Goal: Information Seeking & Learning: Find specific fact

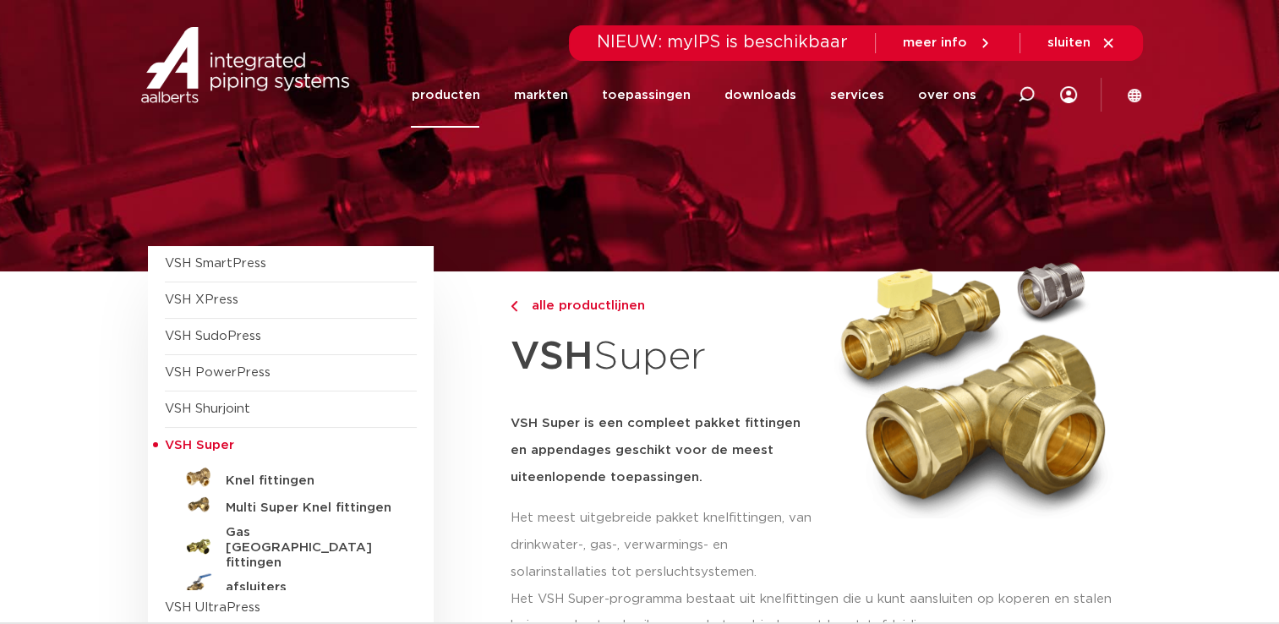
click at [464, 98] on link "producten" at bounding box center [445, 95] width 68 height 65
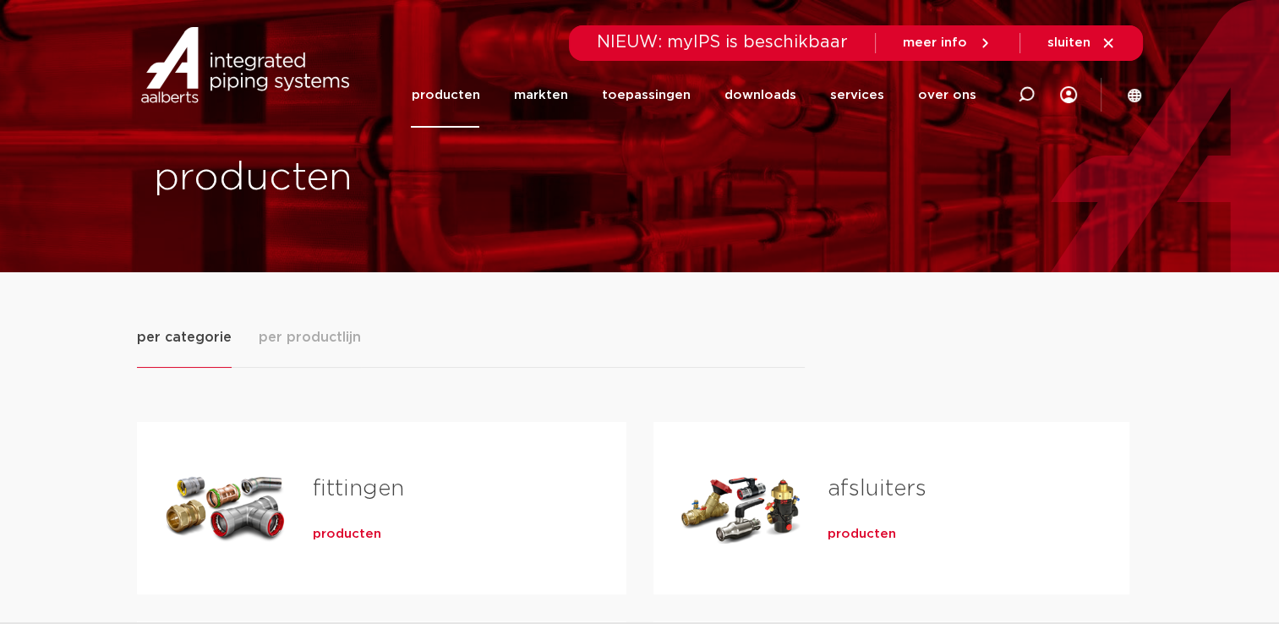
click at [321, 488] on link "fittingen" at bounding box center [358, 489] width 91 height 22
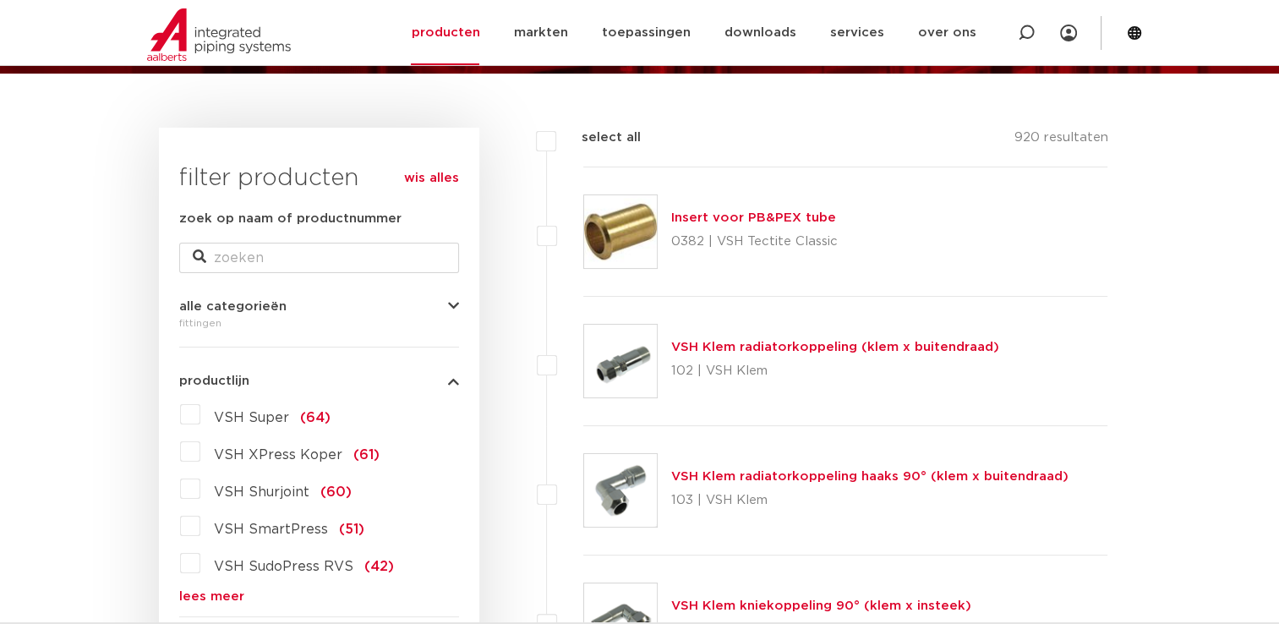
scroll to position [254, 0]
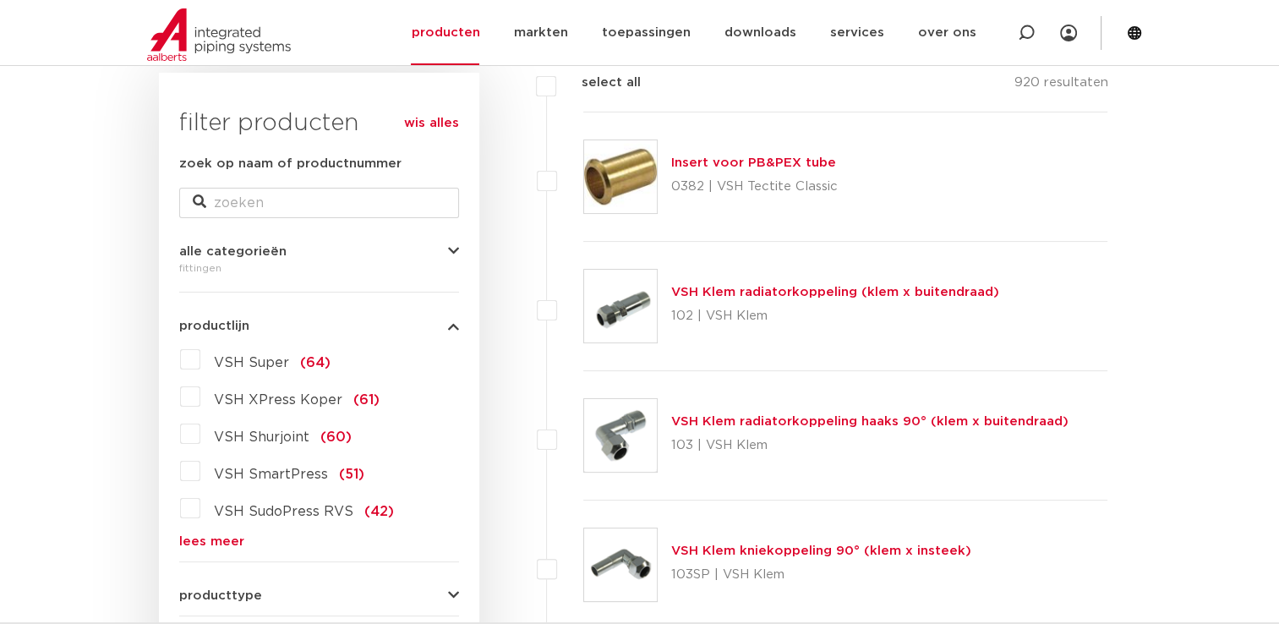
click at [200, 435] on label "VSH Shurjoint (60)" at bounding box center [275, 433] width 151 height 27
click at [0, 0] on input "VSH Shurjoint (60)" at bounding box center [0, 0] width 0 height 0
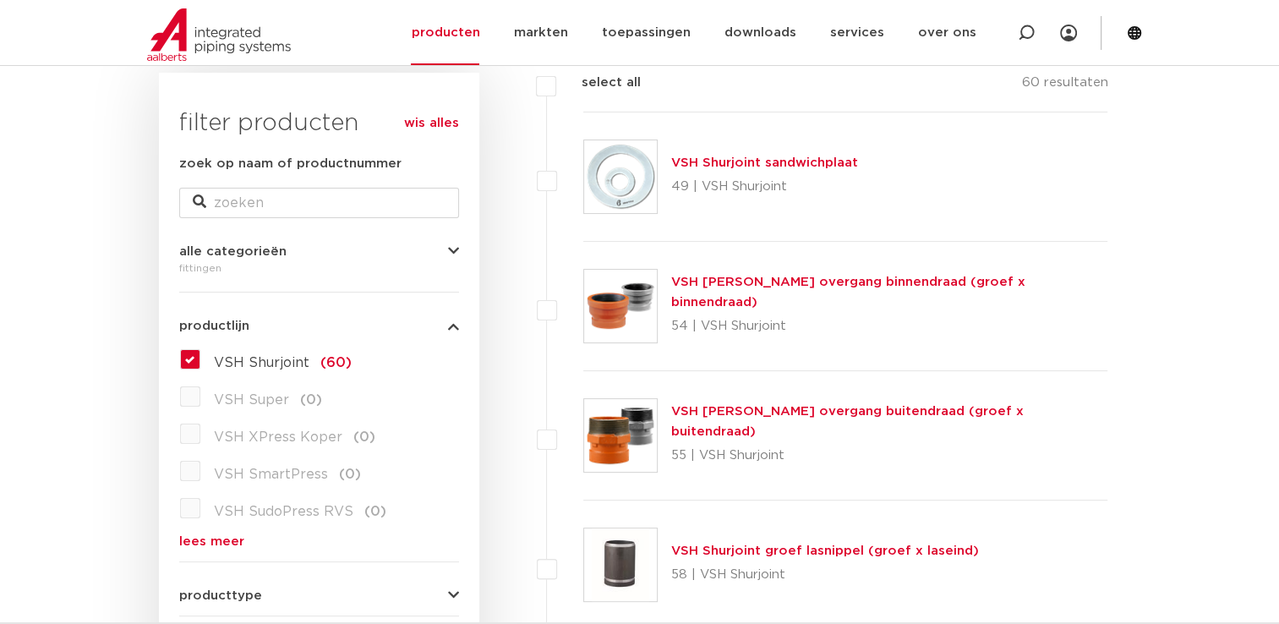
scroll to position [169, 0]
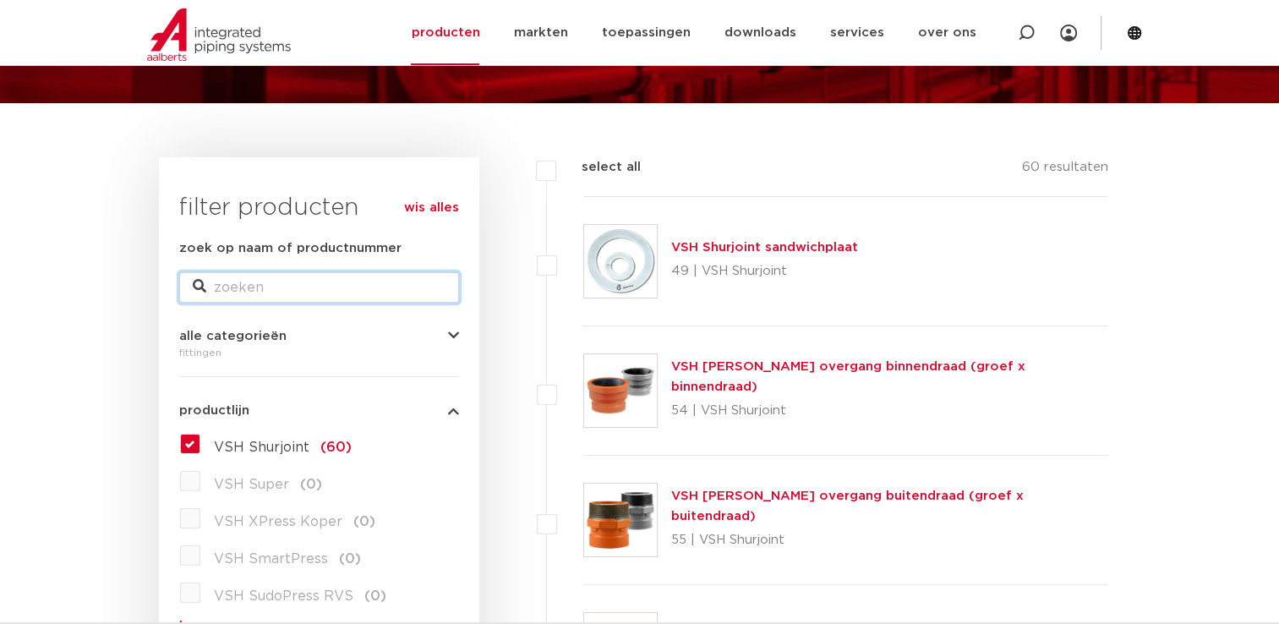
click at [384, 277] on input "zoek op naam of productnummer" at bounding box center [319, 287] width 280 height 30
type input "T st"
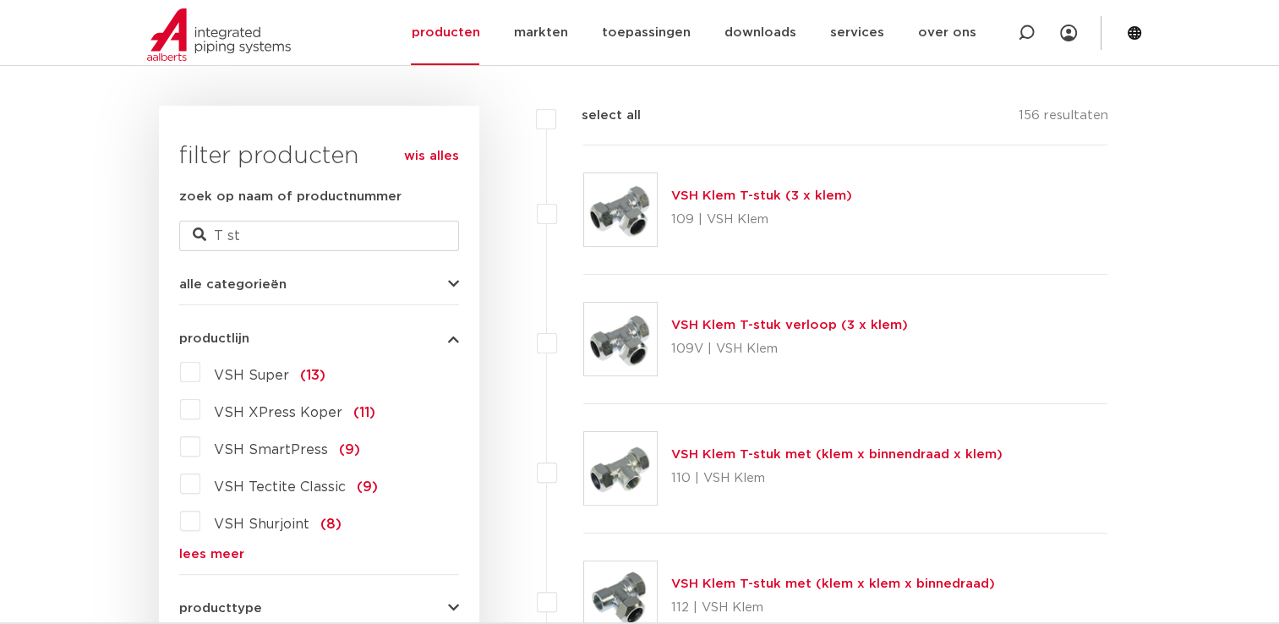
scroll to position [423, 0]
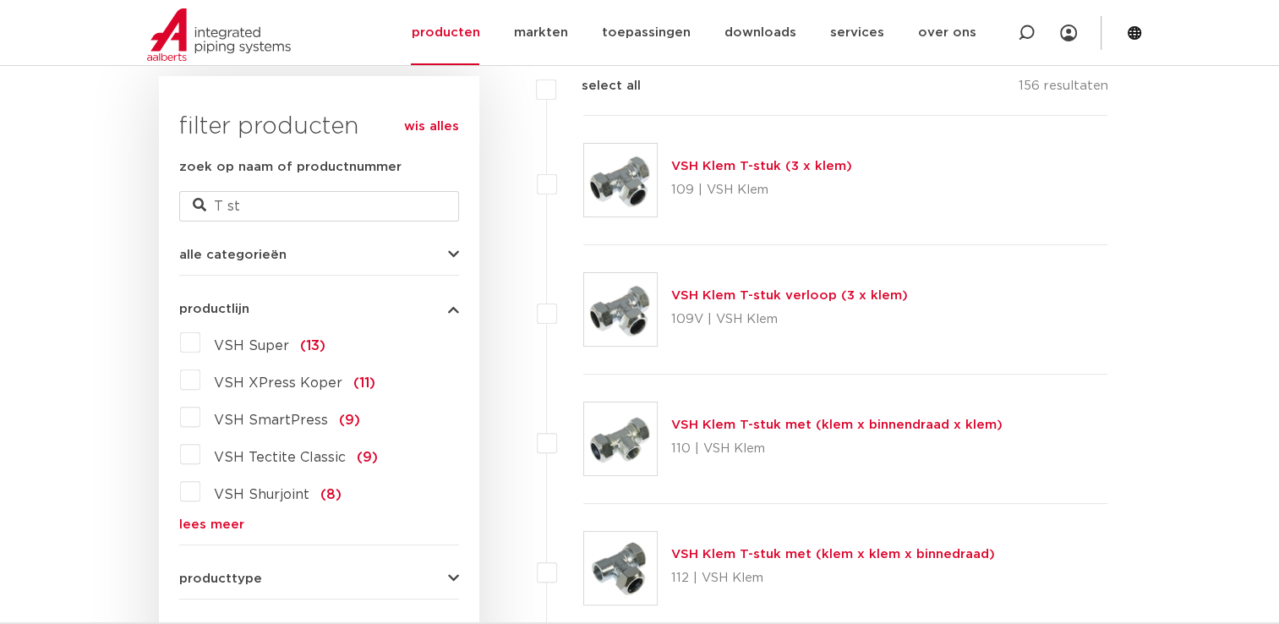
click at [200, 492] on label "VSH Shurjoint (8)" at bounding box center [270, 491] width 141 height 27
click at [0, 0] on input "VSH Shurjoint (8)" at bounding box center [0, 0] width 0 height 0
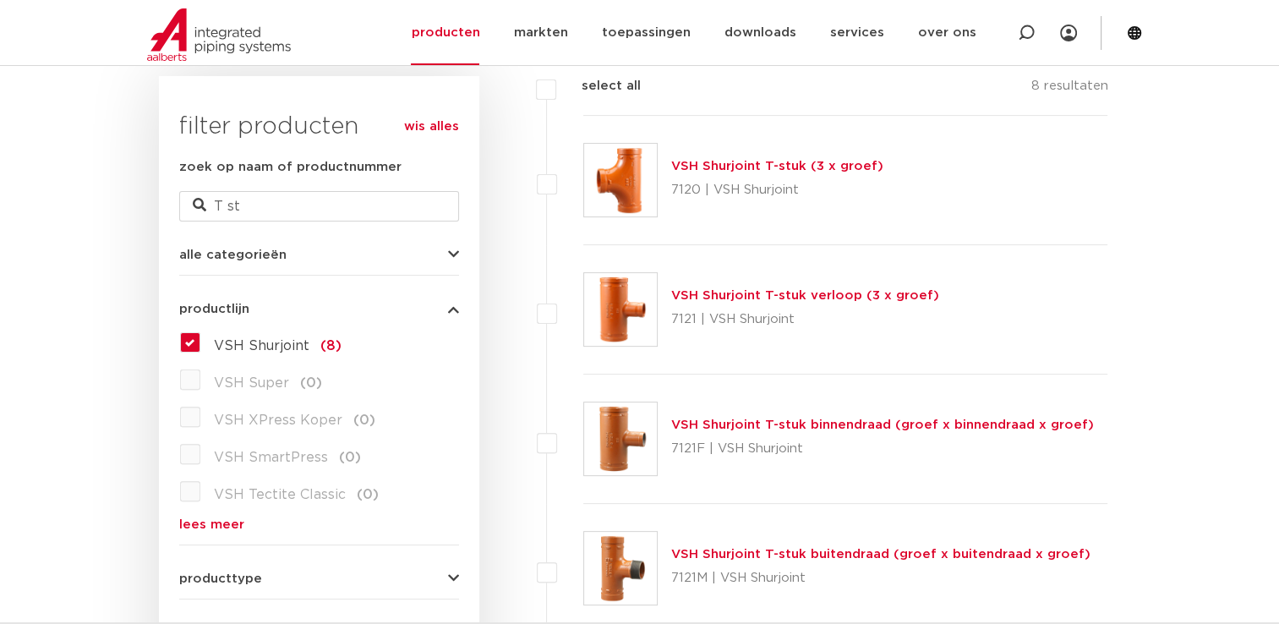
click at [714, 299] on link "VSH Shurjoint T-stuk verloop (3 x groef)" at bounding box center [805, 295] width 268 height 13
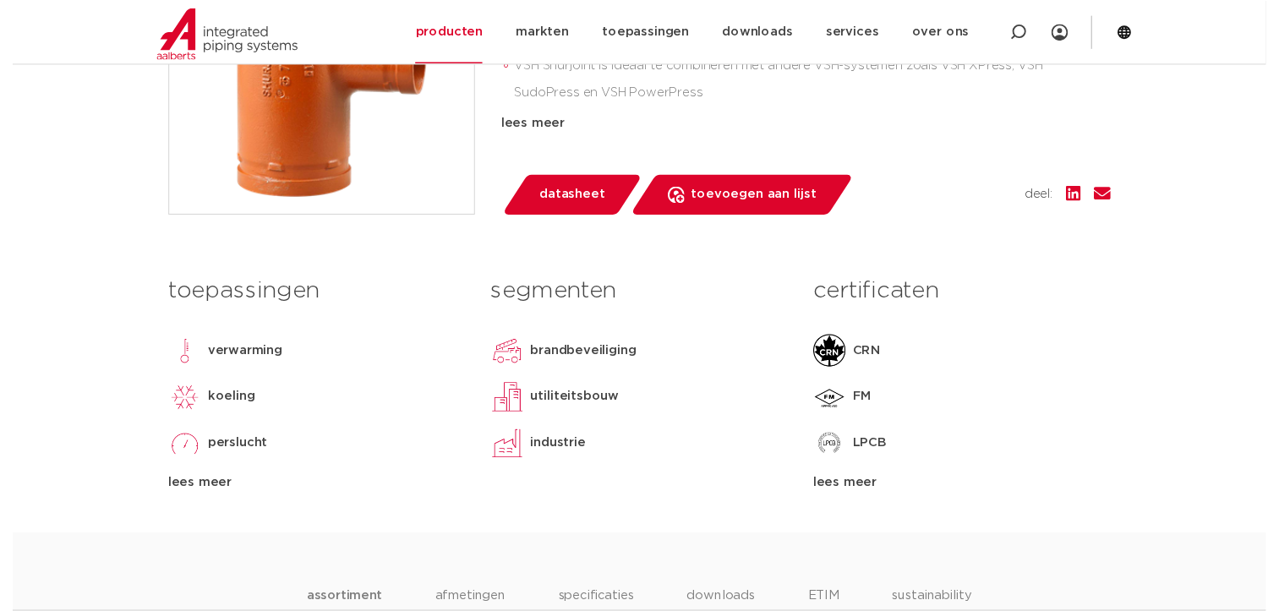
scroll to position [592, 0]
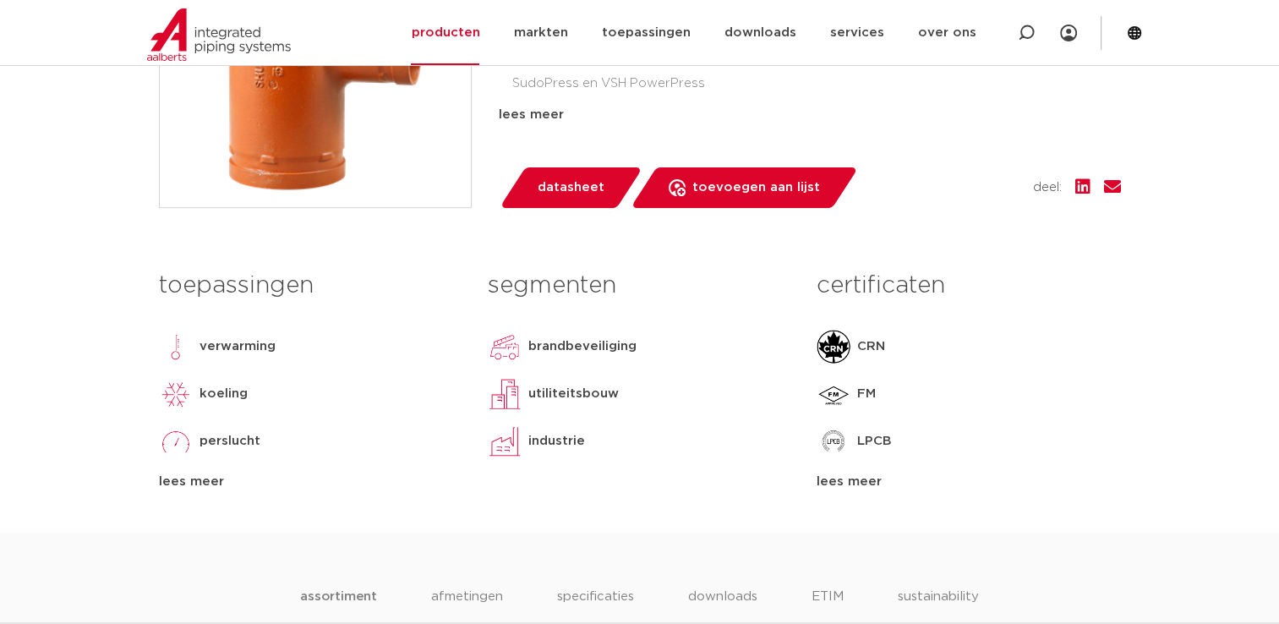
click at [573, 194] on span "datasheet" at bounding box center [571, 187] width 67 height 27
